Goal: Task Accomplishment & Management: Manage account settings

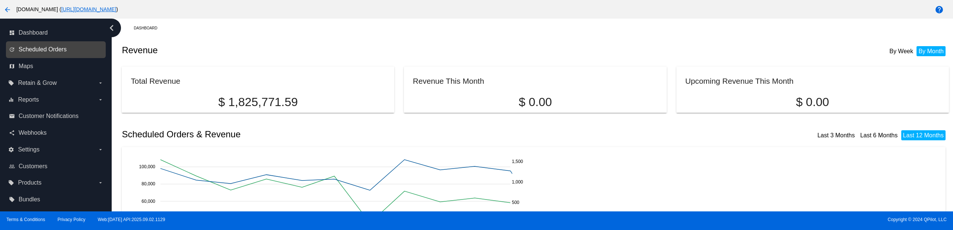
click at [55, 47] on span "Scheduled Orders" at bounding box center [43, 49] width 48 height 7
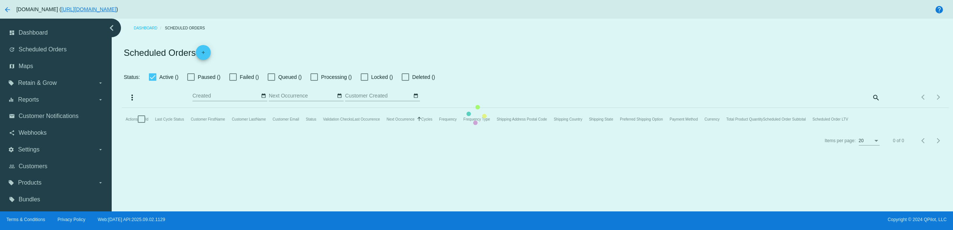
checkbox input "true"
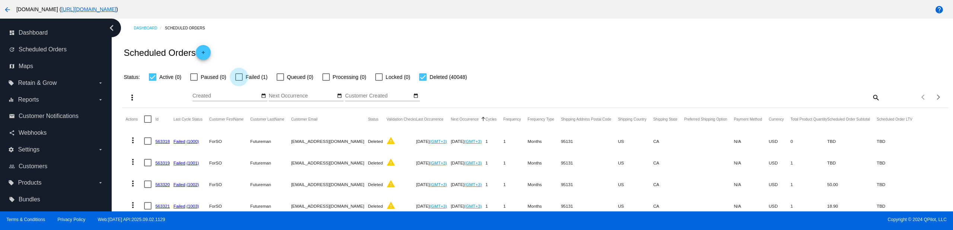
click at [260, 80] on span "Failed (1)" at bounding box center [257, 77] width 22 height 9
click at [239, 81] on input "Failed (1)" at bounding box center [239, 81] width 0 height 0
checkbox input "true"
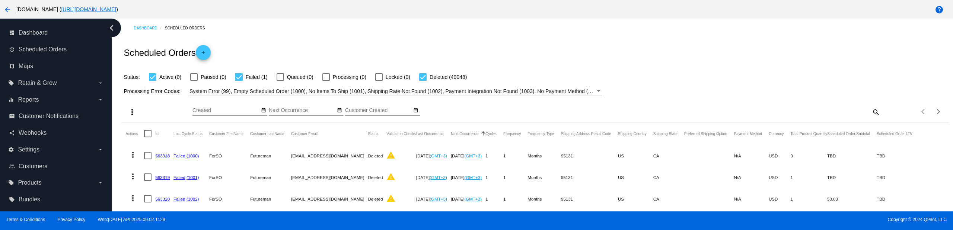
click at [424, 73] on div at bounding box center [422, 76] width 7 height 7
click at [423, 81] on input "Deleted (40048)" at bounding box center [422, 81] width 0 height 0
checkbox input "false"
click at [434, 49] on div "Scheduled Orders add" at bounding box center [535, 53] width 826 height 30
